Goal: Information Seeking & Learning: Learn about a topic

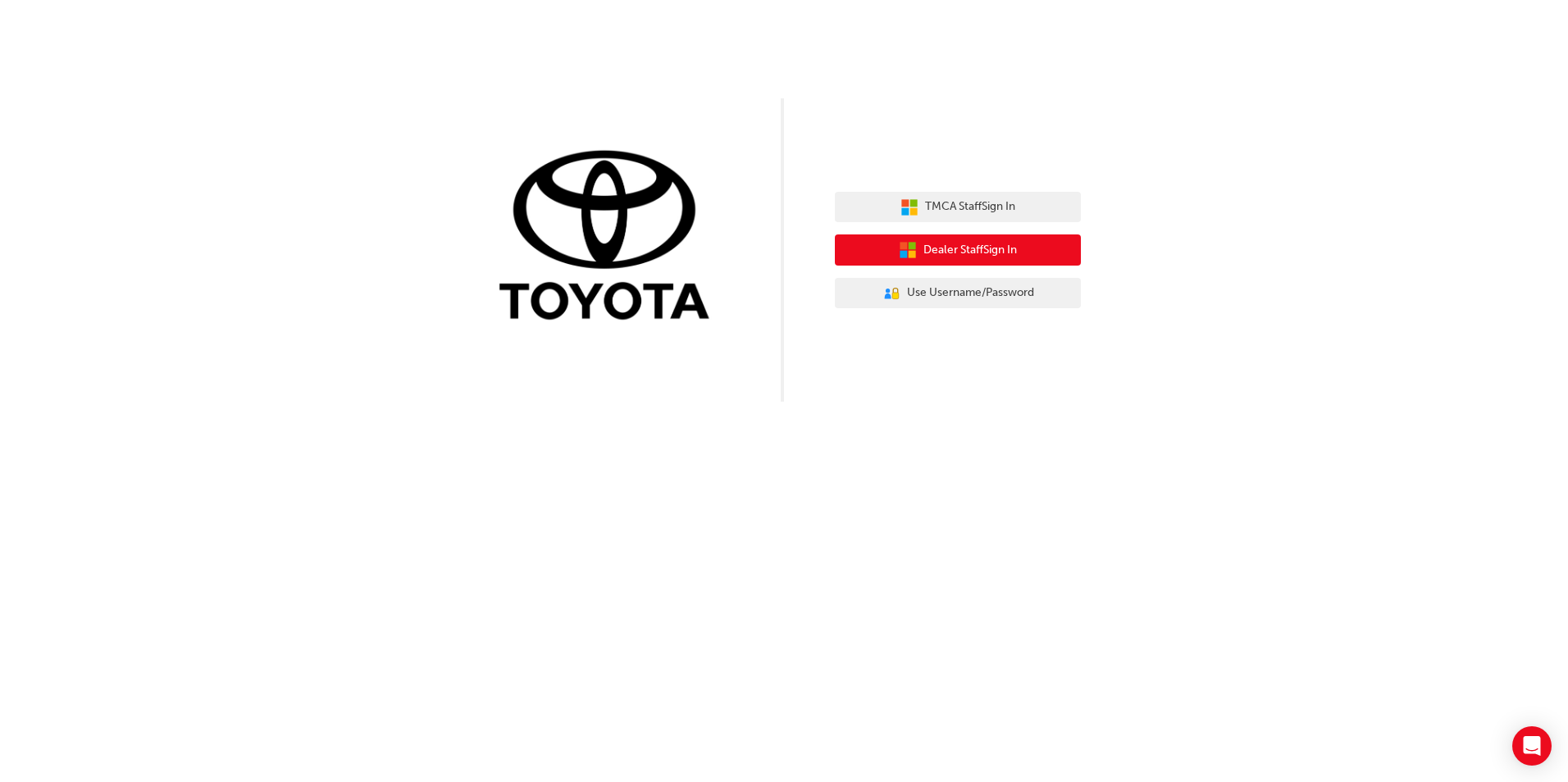
click at [933, 253] on span "Dealer Staff Sign In" at bounding box center [970, 250] width 94 height 19
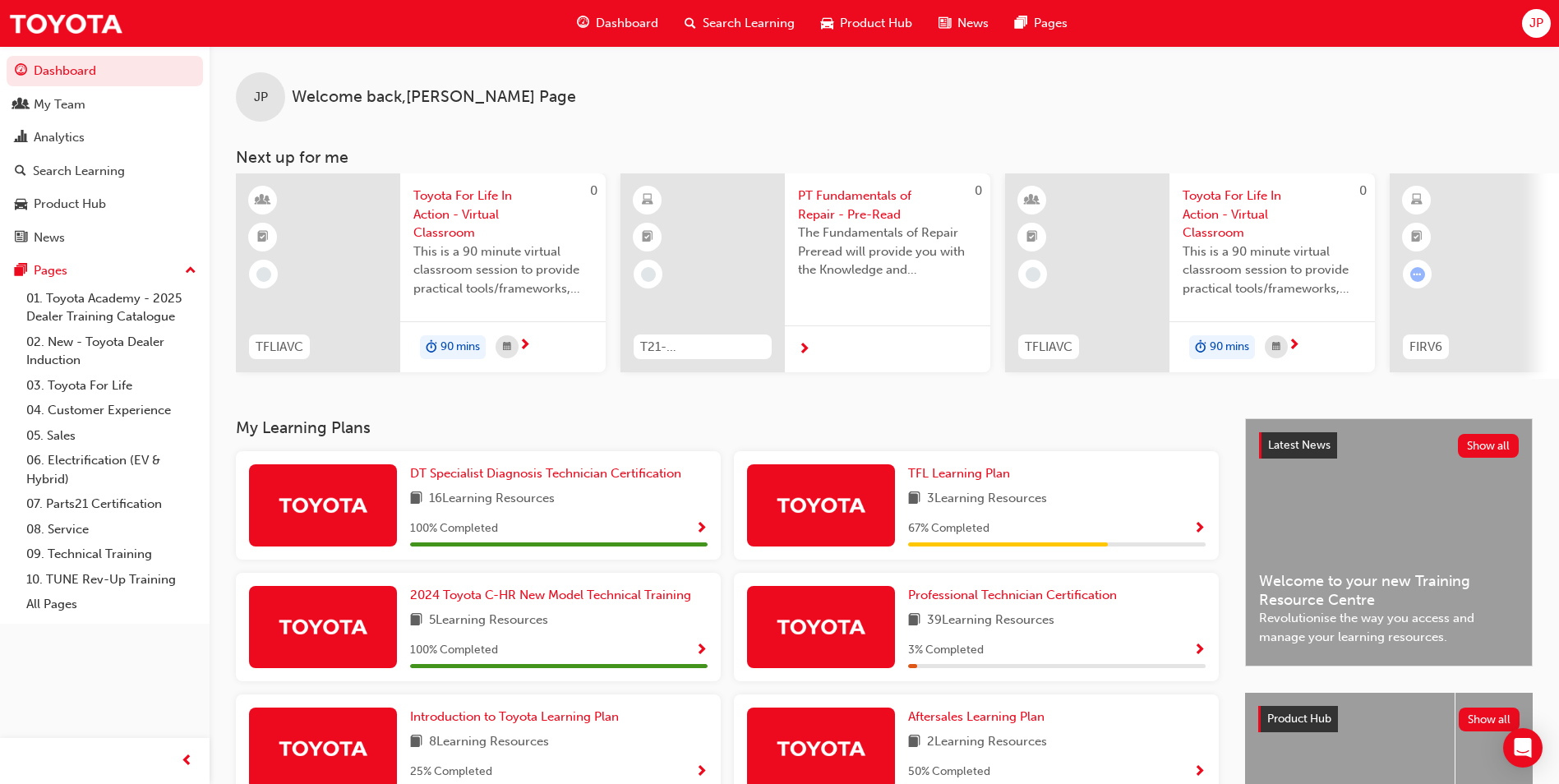
click at [728, 23] on span "Search Learning" at bounding box center [749, 23] width 92 height 19
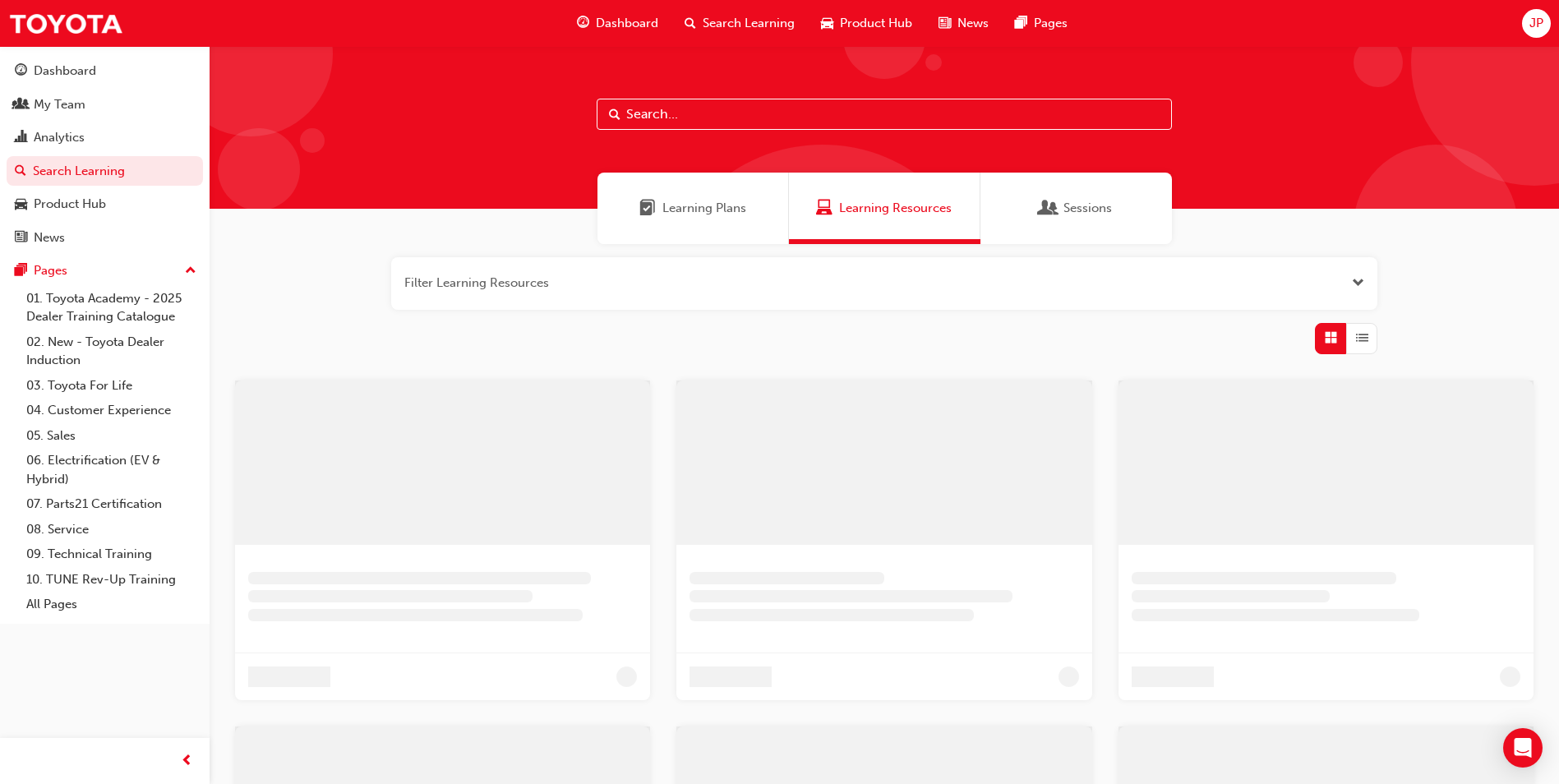
click at [652, 112] on input "text" at bounding box center [884, 114] width 575 height 32
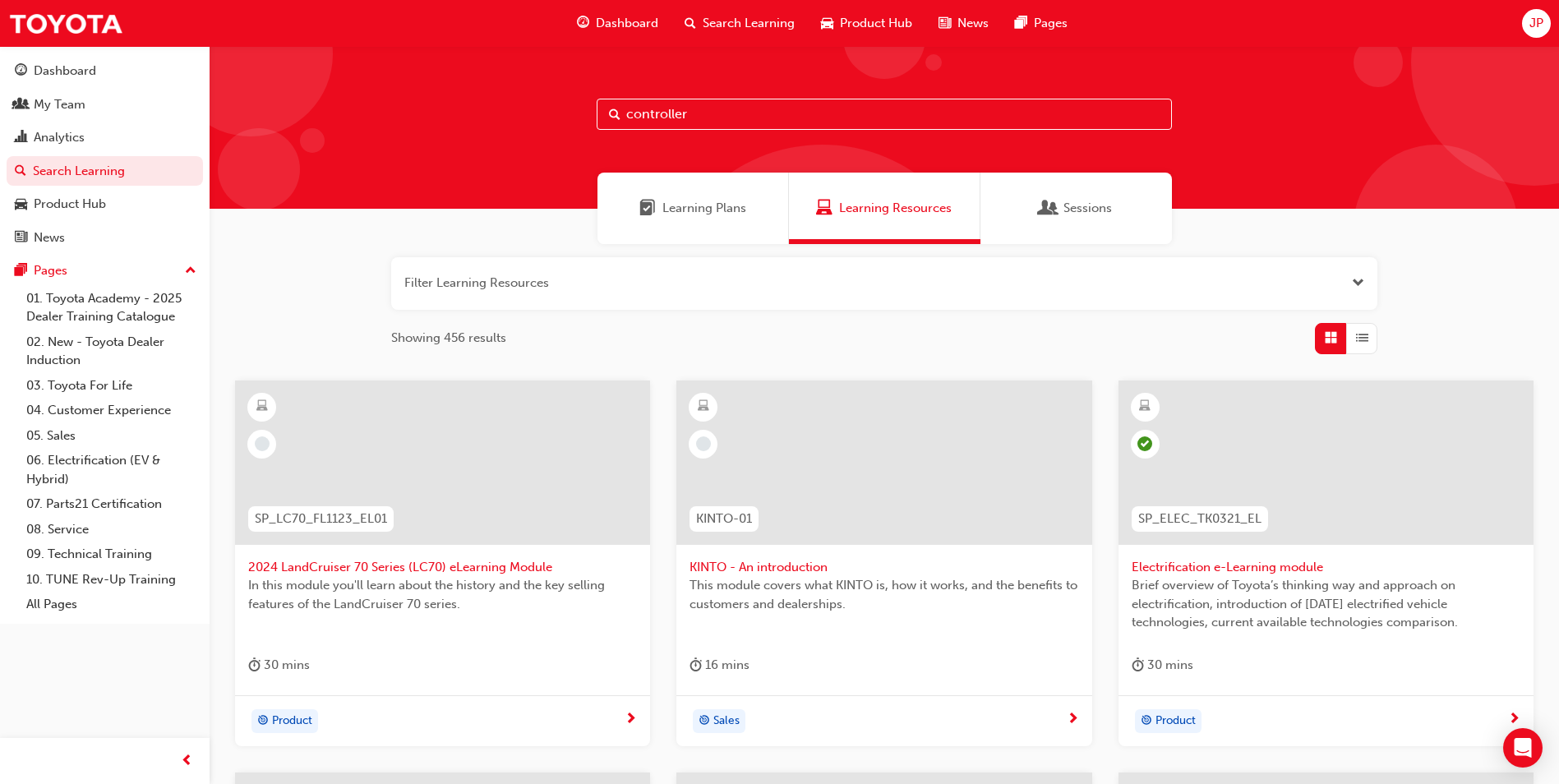
type input "controller"
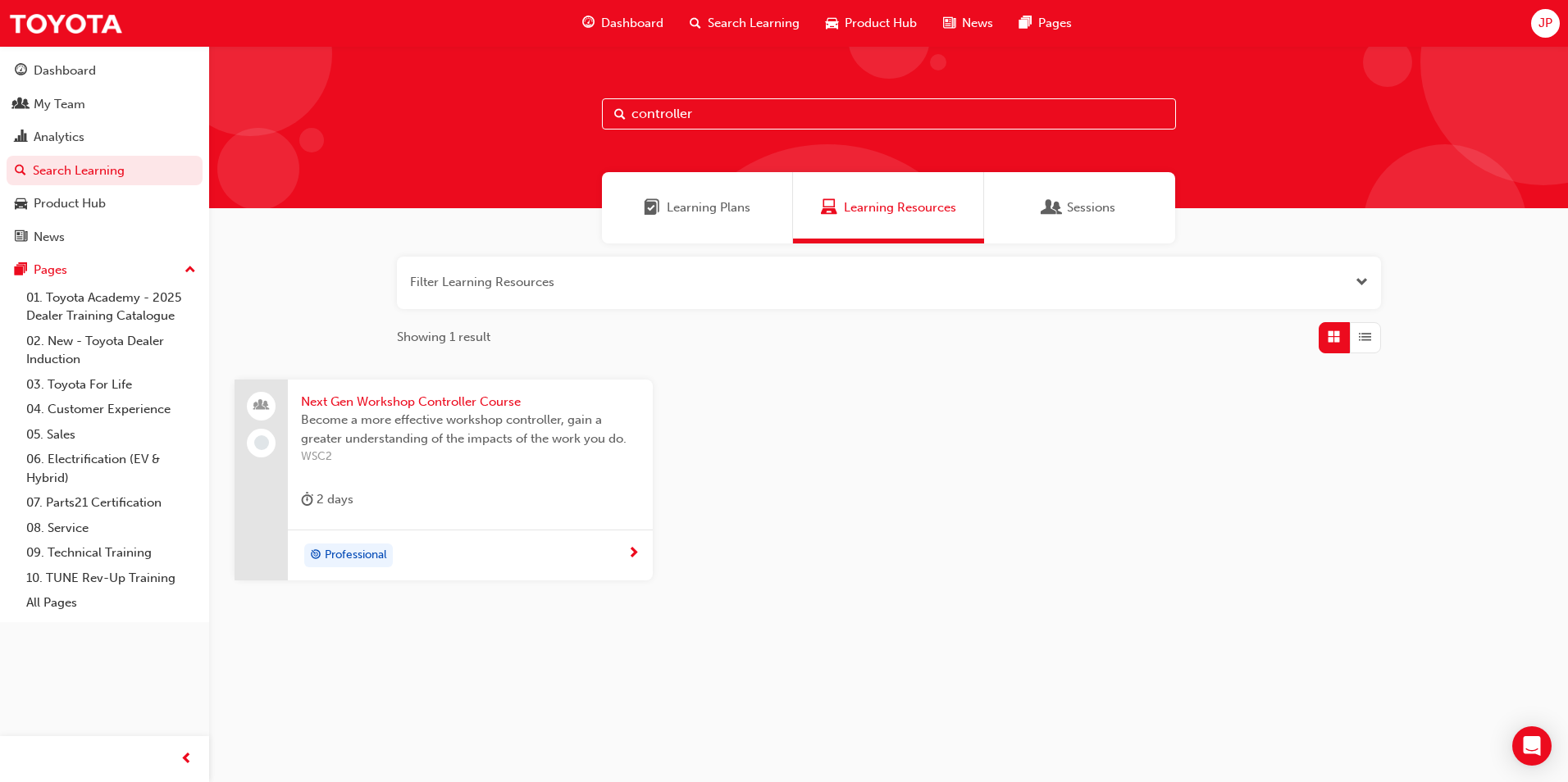
click at [437, 404] on span "Next Gen Workshop Controller Course" at bounding box center [470, 402] width 339 height 19
